Goal: Navigation & Orientation: Find specific page/section

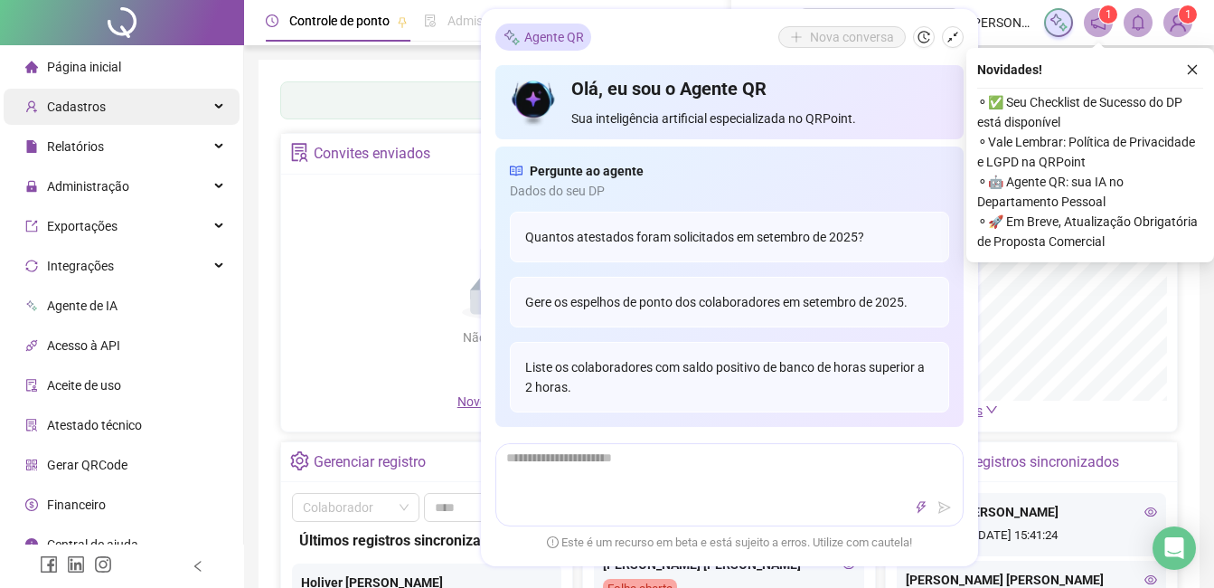
click at [99, 116] on span "Cadastros" at bounding box center [65, 107] width 80 height 36
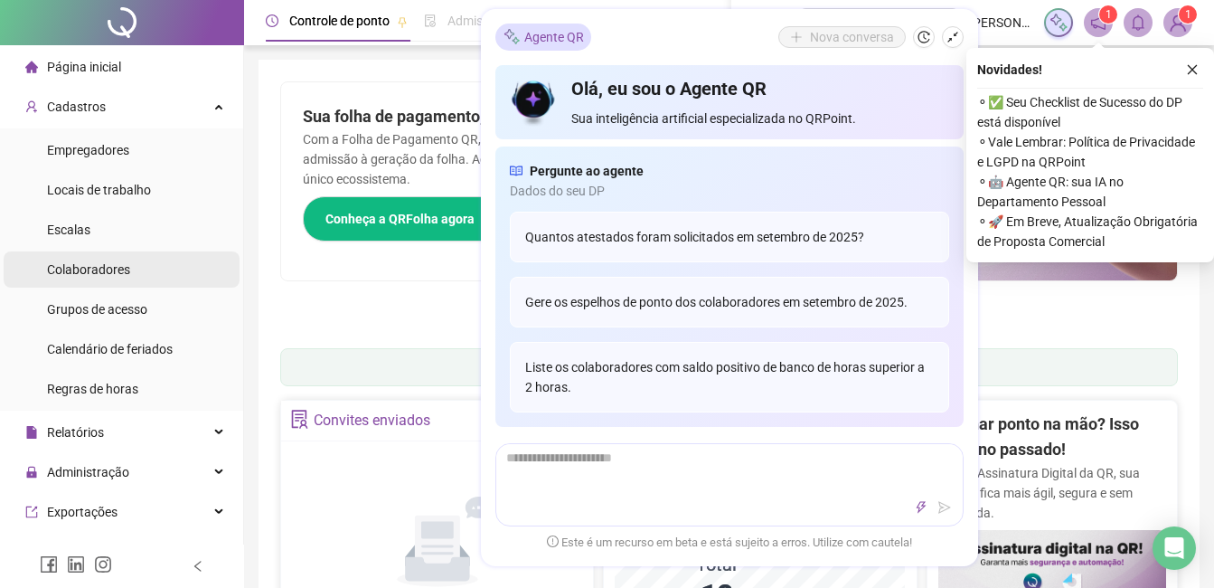
click at [124, 280] on div "Colaboradores" at bounding box center [88, 269] width 83 height 36
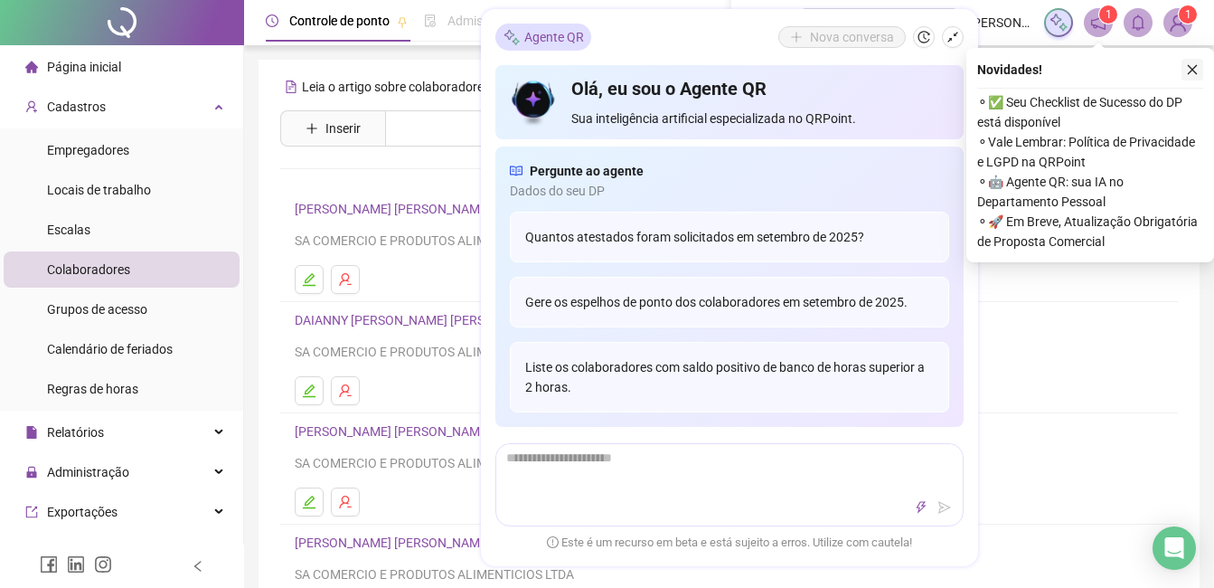
click at [1194, 66] on icon "close" at bounding box center [1192, 69] width 13 height 13
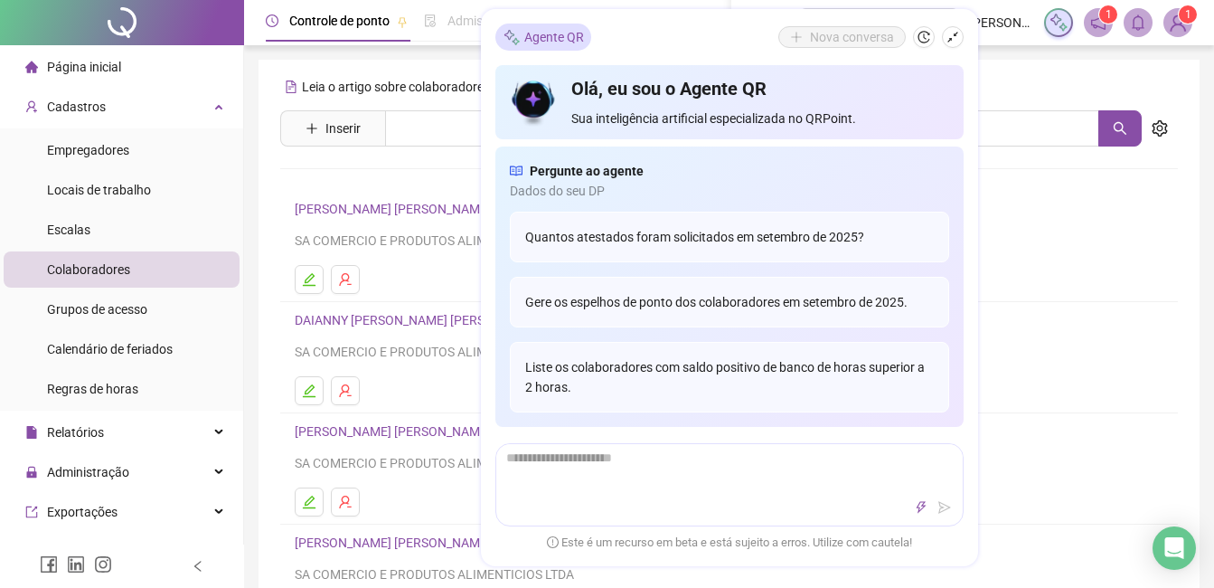
click at [1006, 345] on div "SA COMERCIO E PRODUTOS ALIMENTICIOS LTDA" at bounding box center [729, 352] width 869 height 20
click at [1128, 316] on h4 "DAIANNY [PERSON_NAME] [PERSON_NAME]" at bounding box center [729, 320] width 869 height 22
click at [444, 124] on input "text" at bounding box center [742, 128] width 714 height 36
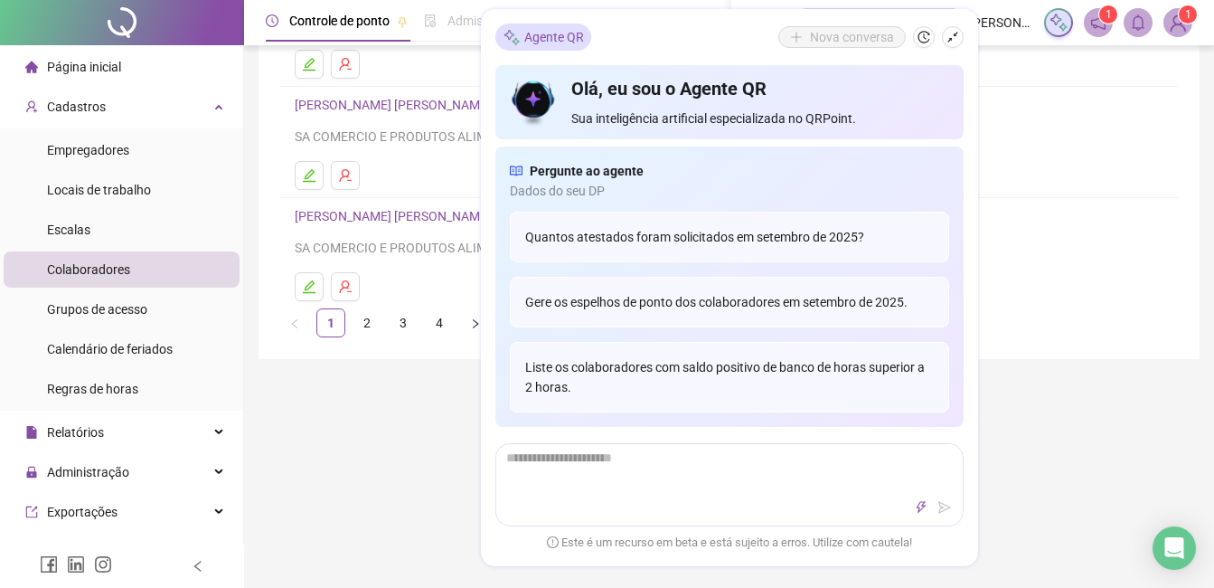
scroll to position [452, 0]
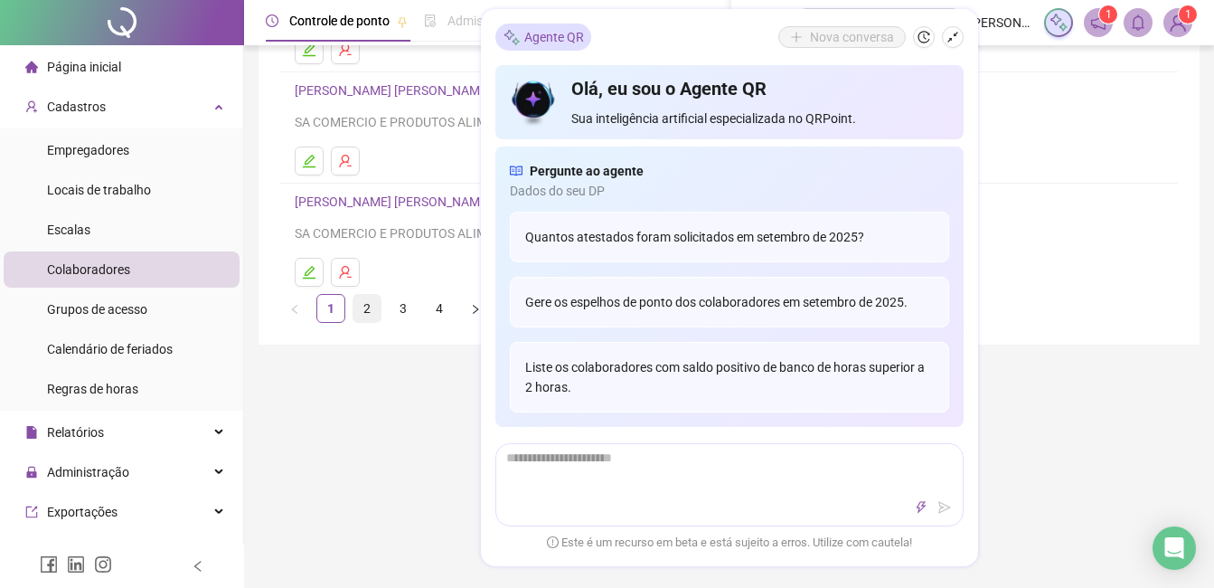
click at [362, 302] on link "2" at bounding box center [367, 308] width 27 height 27
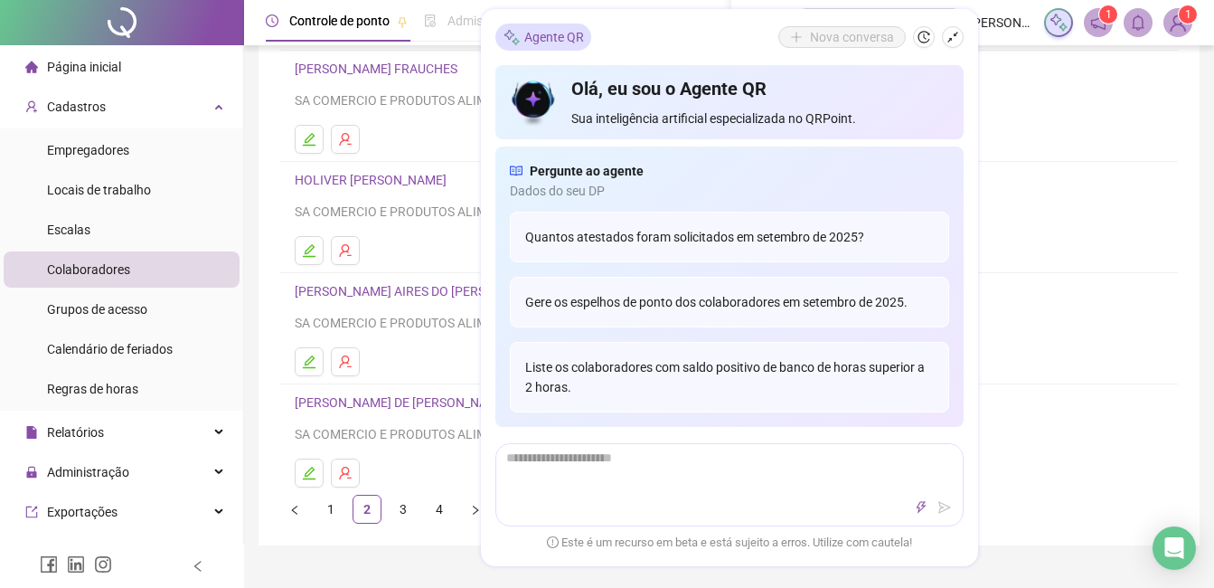
scroll to position [213, 0]
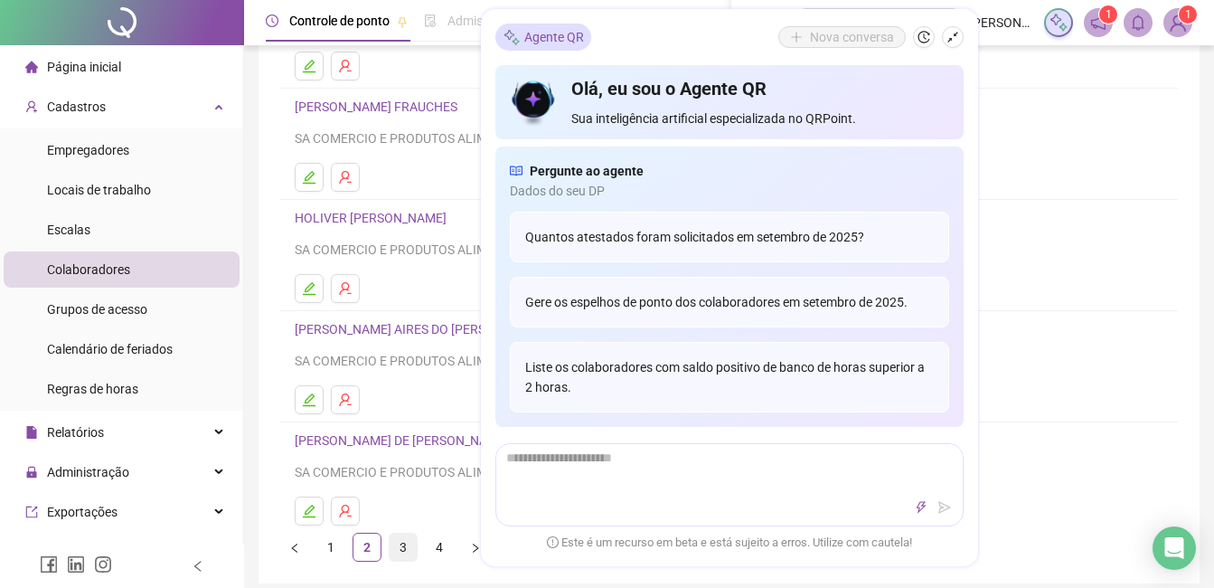
click at [400, 539] on link "3" at bounding box center [403, 547] width 27 height 27
click at [431, 544] on link "4" at bounding box center [439, 547] width 27 height 27
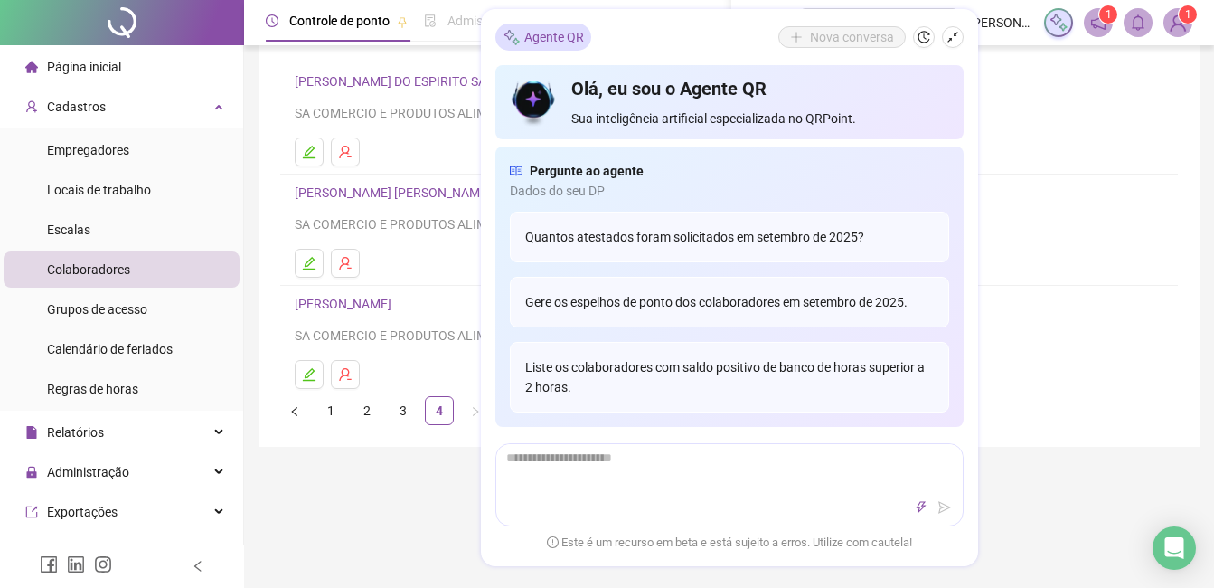
scroll to position [0, 0]
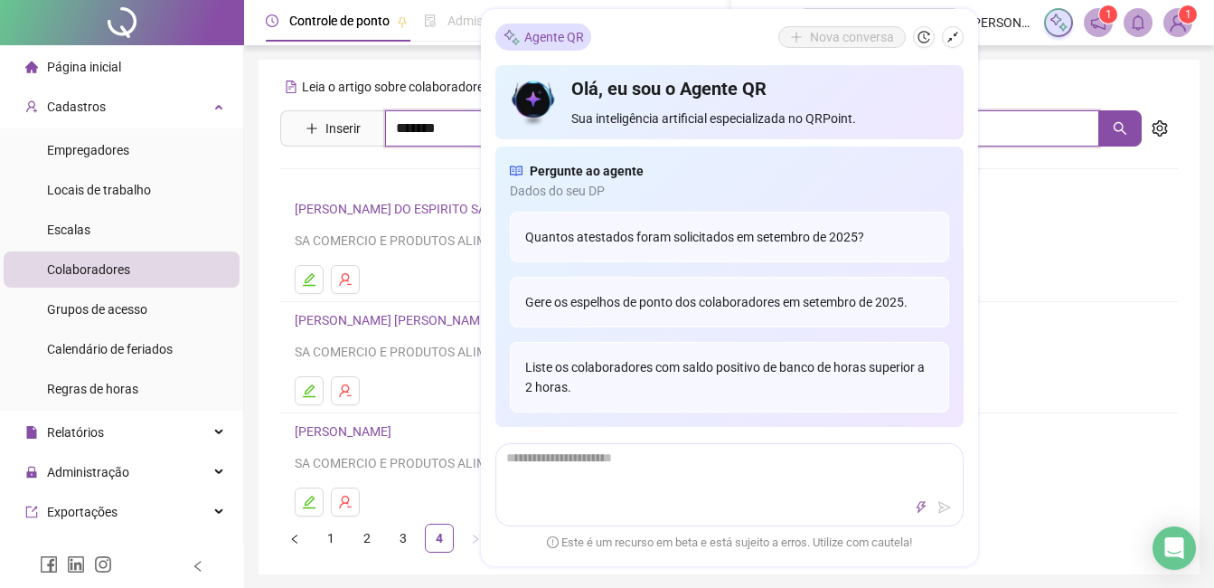
click at [438, 126] on input "*******" at bounding box center [742, 128] width 714 height 36
type input "*"
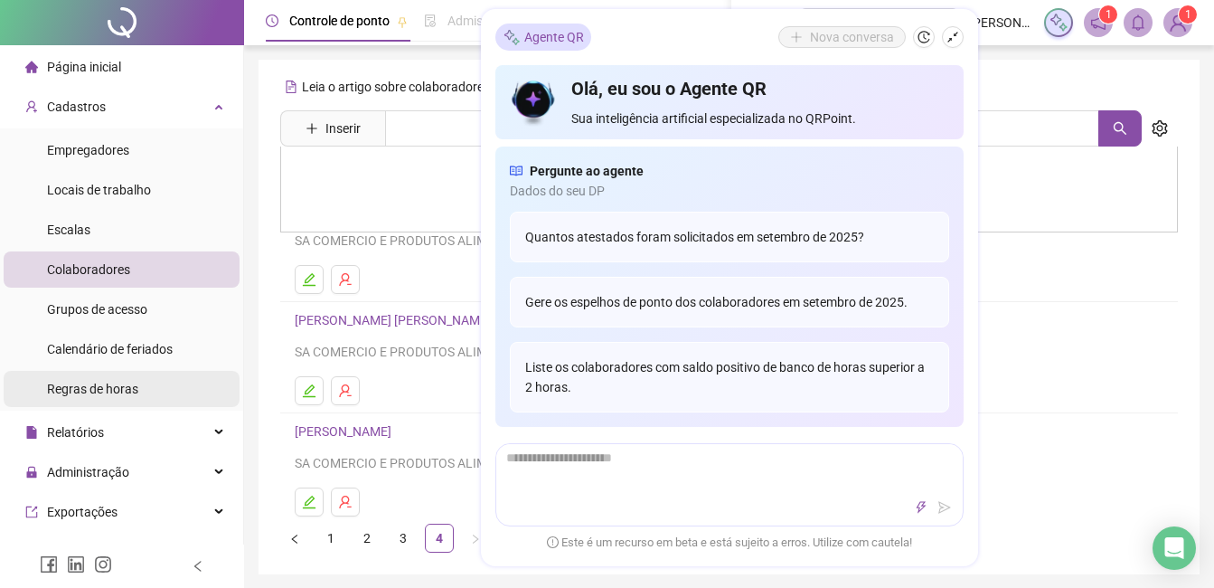
click at [108, 386] on span "Regras de horas" at bounding box center [92, 389] width 91 height 14
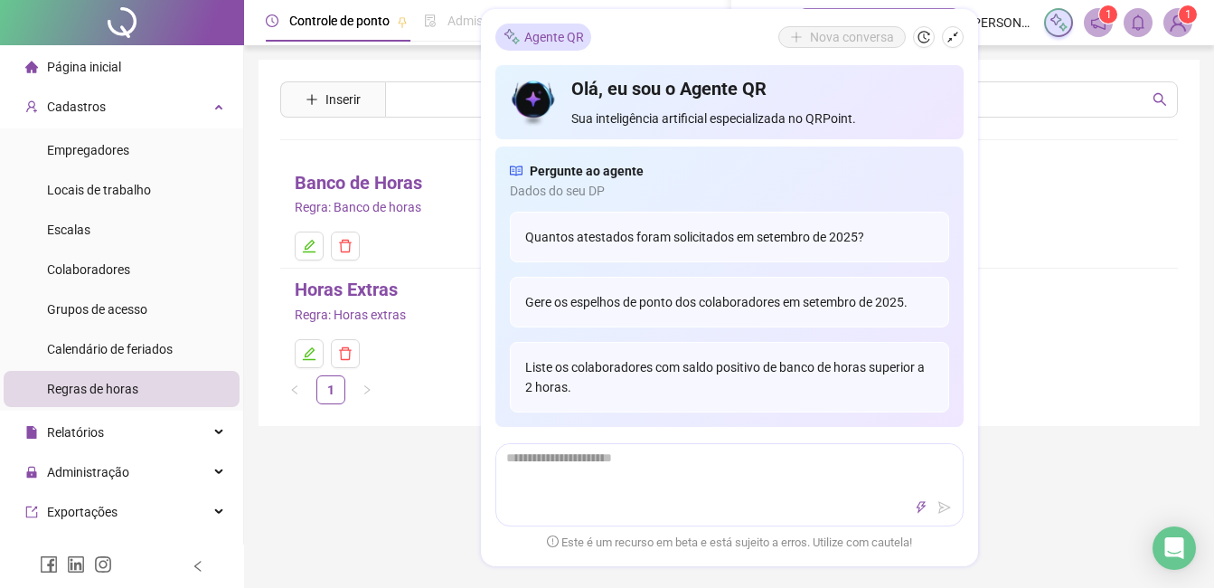
drag, startPoint x: 954, startPoint y: 44, endPoint x: 948, endPoint y: 36, distance: 10.3
click at [948, 37] on button "button" at bounding box center [953, 37] width 22 height 22
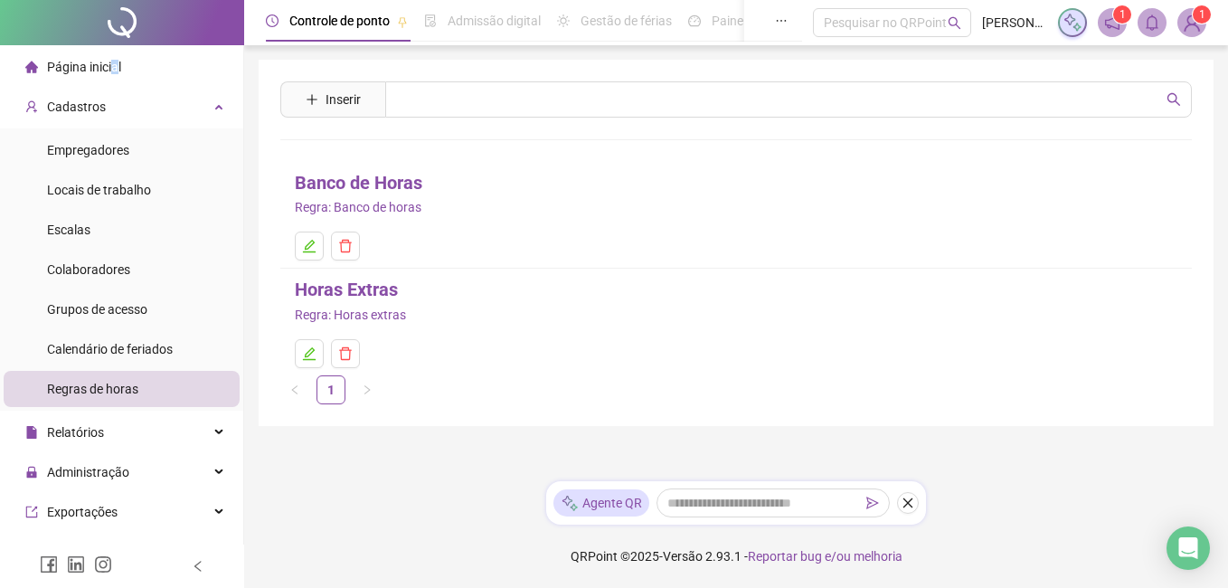
click at [112, 63] on span "Página inicial" at bounding box center [84, 67] width 74 height 14
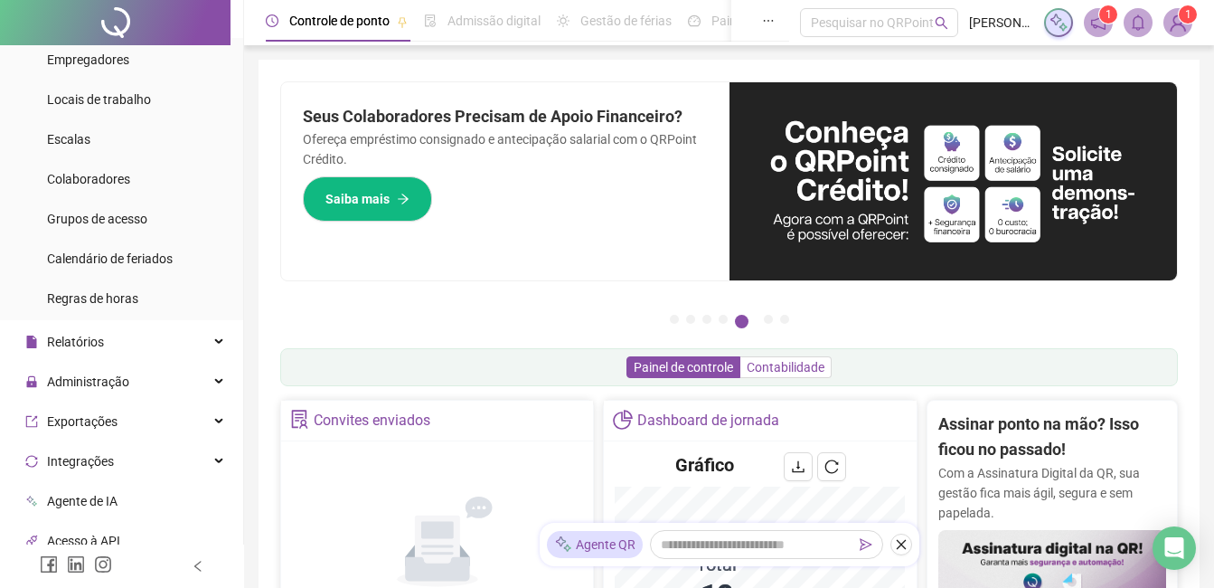
click at [801, 372] on span "Contabilidade" at bounding box center [786, 367] width 78 height 14
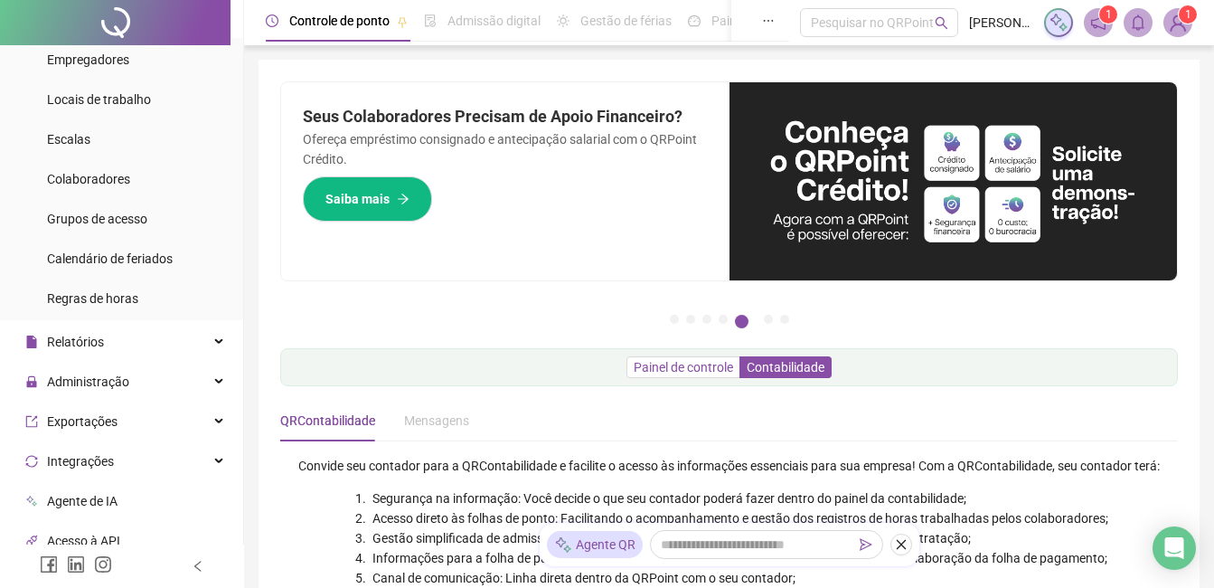
click at [680, 364] on span "Painel de controle" at bounding box center [683, 367] width 99 height 14
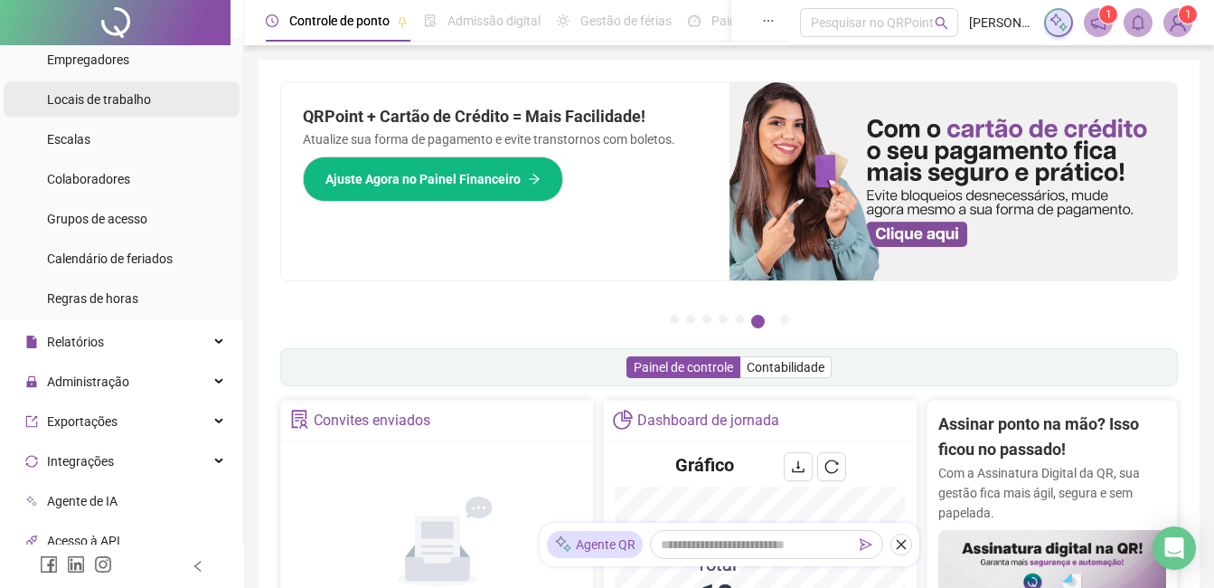
click at [129, 90] on div "Locais de trabalho" at bounding box center [99, 99] width 104 height 36
